Goal: Book appointment/travel/reservation

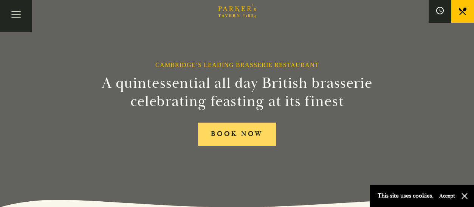
click at [259, 133] on link "BOOK NOW" at bounding box center [237, 133] width 78 height 23
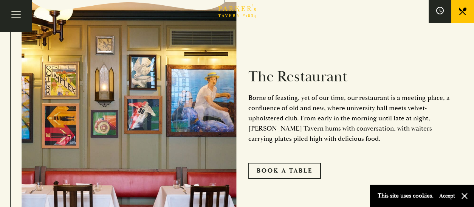
scroll to position [340, 0]
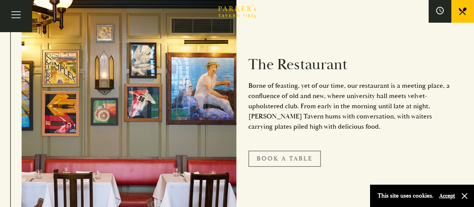
click at [303, 153] on link "Book A Table" at bounding box center [284, 158] width 73 height 16
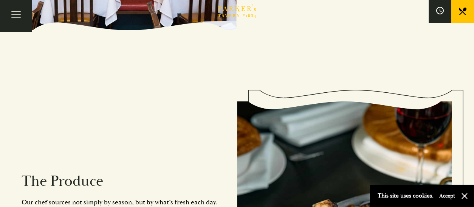
scroll to position [642, 0]
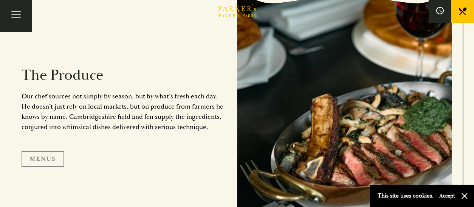
click at [50, 158] on link "Menus" at bounding box center [43, 159] width 43 height 16
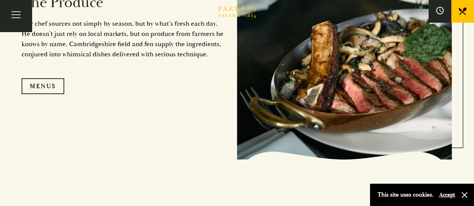
scroll to position [717, 0]
